Goal: Navigation & Orientation: Find specific page/section

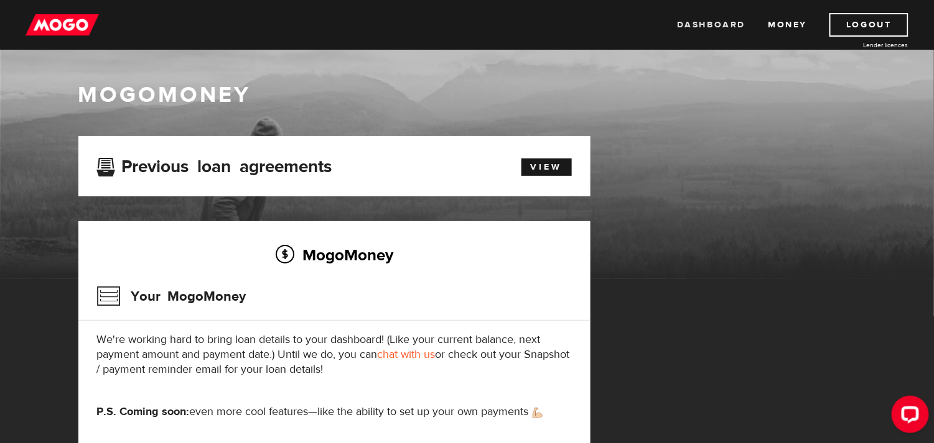
click at [688, 25] on link "Dashboard" at bounding box center [711, 25] width 68 height 24
